Goal: Task Accomplishment & Management: Manage account settings

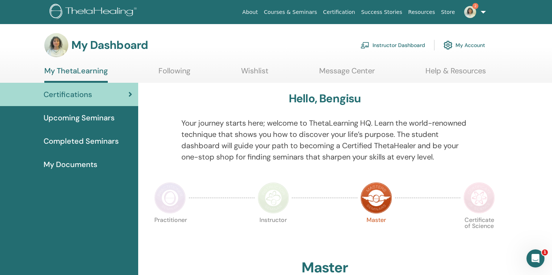
click at [406, 40] on link "Instructor Dashboard" at bounding box center [393, 45] width 65 height 17
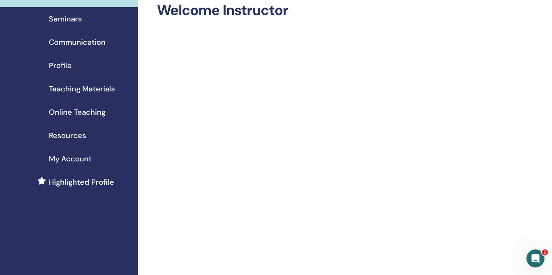
click at [70, 18] on span "Seminars" at bounding box center [65, 18] width 33 height 11
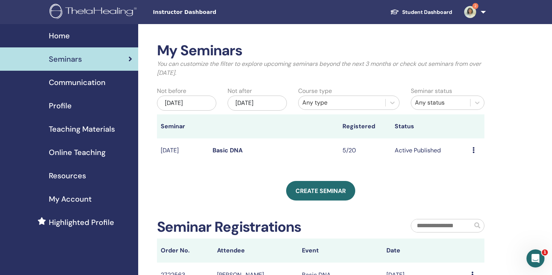
click at [223, 150] on link "Basic DNA" at bounding box center [228, 150] width 30 height 8
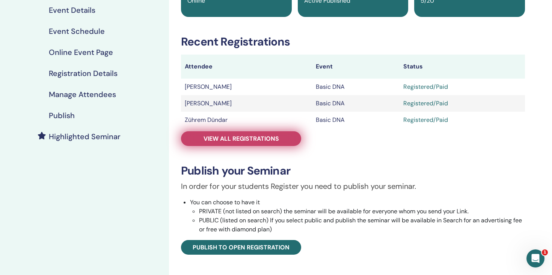
click at [236, 140] on span "View all registrations" at bounding box center [242, 138] width 76 height 8
